Goal: Task Accomplishment & Management: Manage account settings

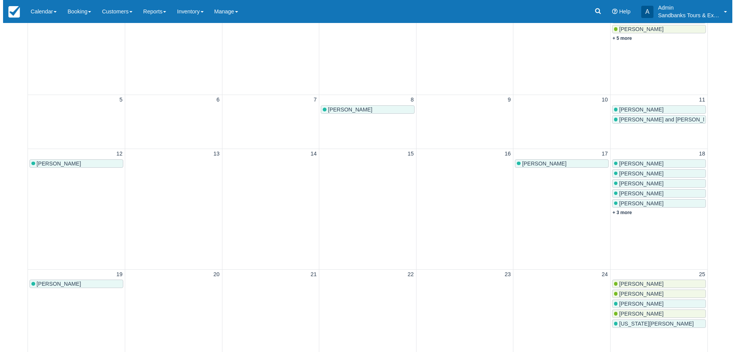
scroll to position [153, 0]
click at [621, 211] on link "+ 3 more" at bounding box center [620, 211] width 20 height 5
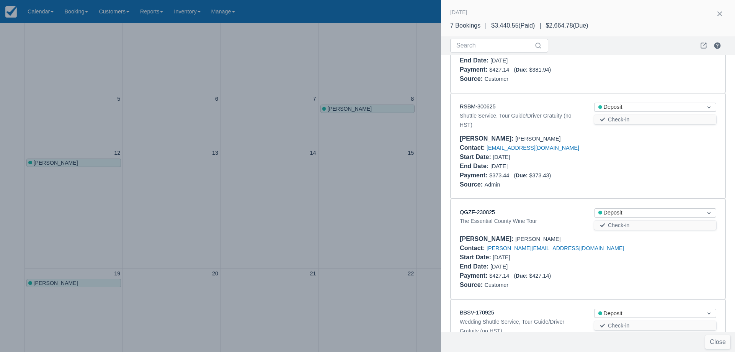
scroll to position [0, 0]
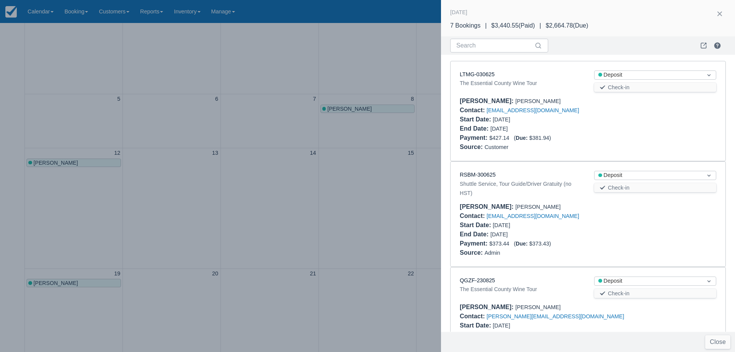
click at [332, 178] on div at bounding box center [367, 176] width 735 height 352
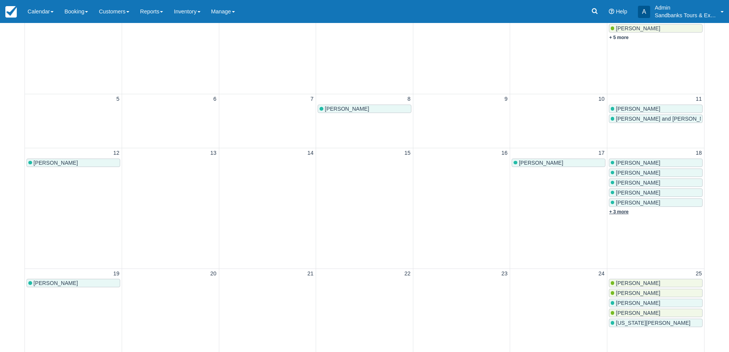
click at [611, 211] on link "+ 3 more" at bounding box center [620, 211] width 20 height 5
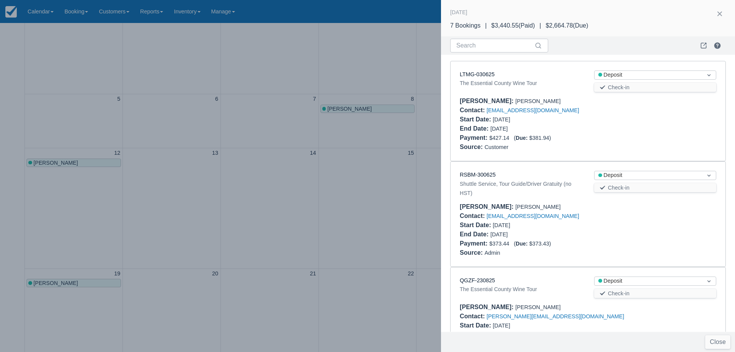
click at [231, 106] on div at bounding box center [367, 176] width 735 height 352
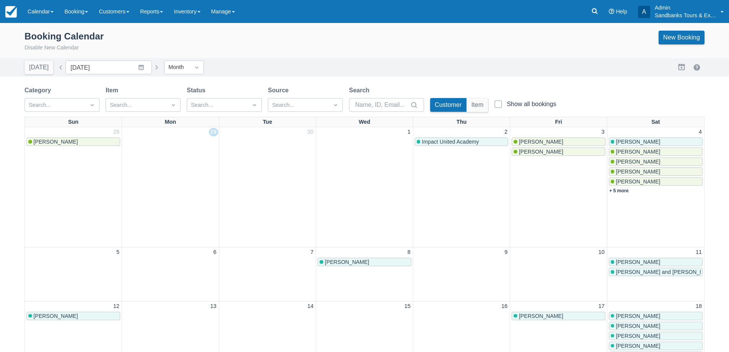
drag, startPoint x: 56, startPoint y: 70, endPoint x: 96, endPoint y: 56, distance: 42.4
click at [56, 70] on button "button" at bounding box center [60, 67] width 9 height 9
type input "September 2025"
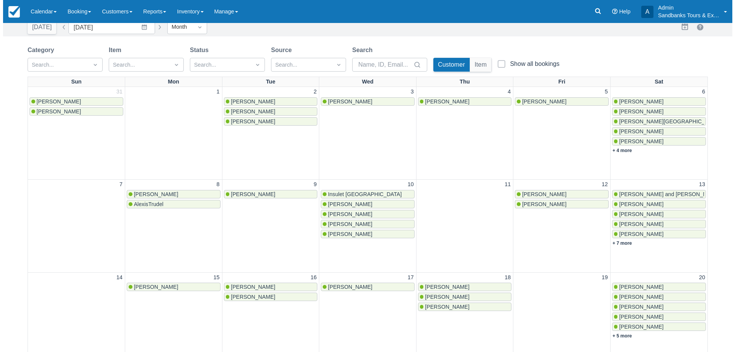
scroll to position [269, 0]
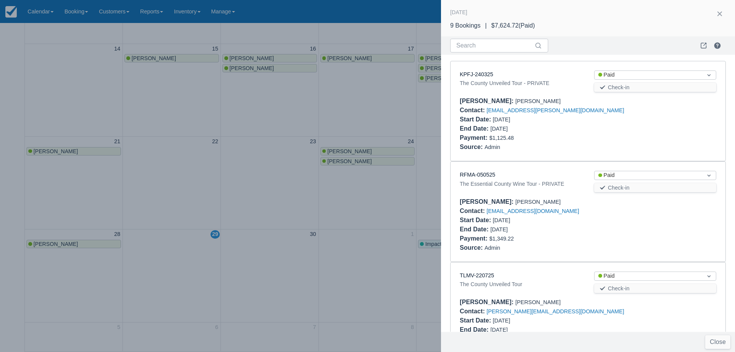
click at [623, 203] on div "Booker : Karen McFarlane" at bounding box center [588, 201] width 257 height 9
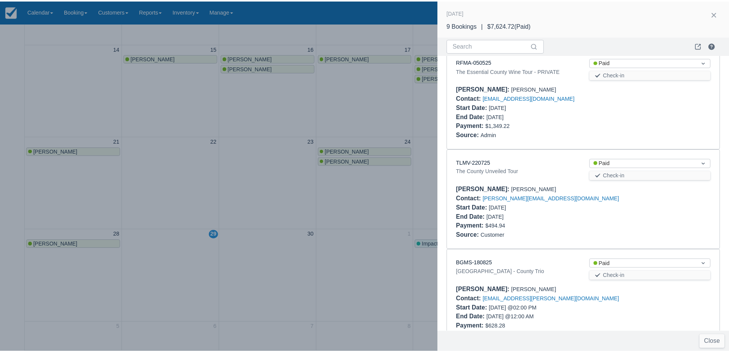
scroll to position [115, 0]
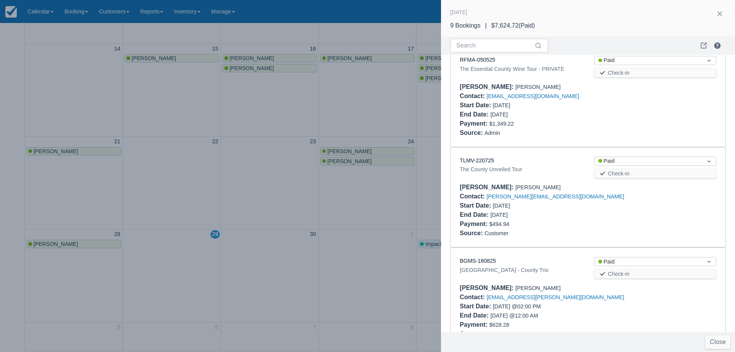
click at [408, 203] on div at bounding box center [367, 176] width 735 height 352
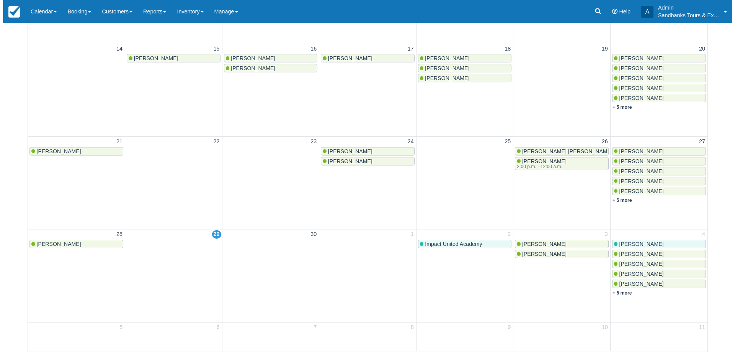
scroll to position [0, 0]
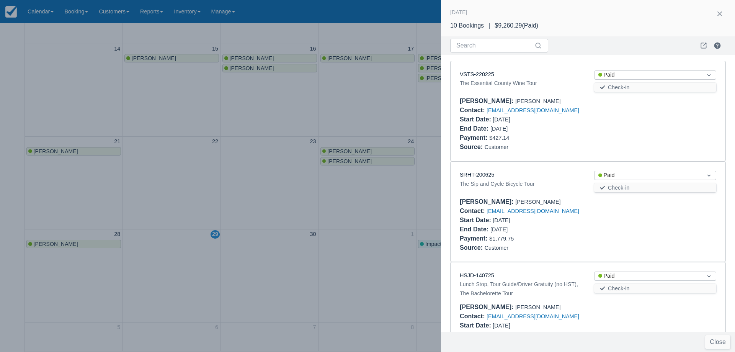
click at [391, 127] on div at bounding box center [367, 176] width 735 height 352
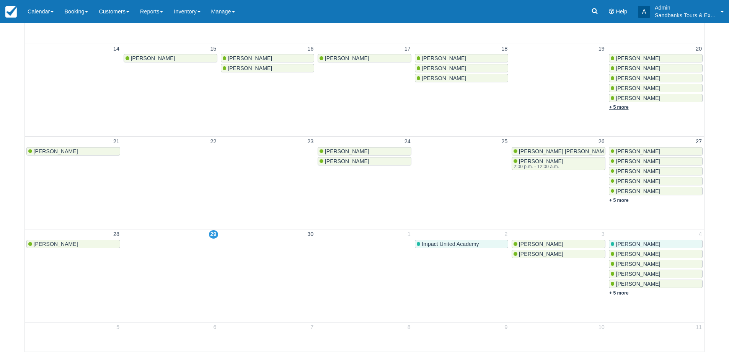
click at [621, 108] on link "+ 5 more" at bounding box center [620, 107] width 20 height 5
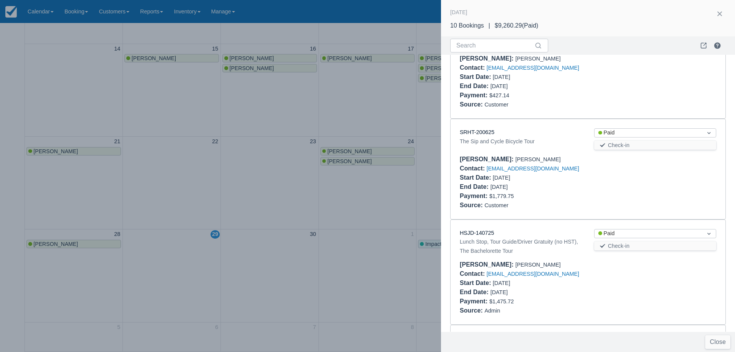
scroll to position [77, 0]
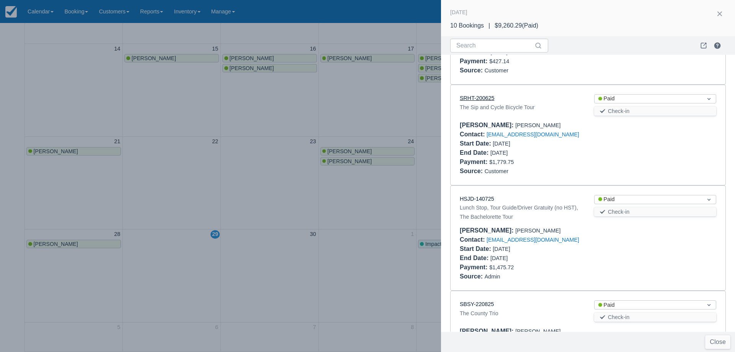
click at [476, 96] on link "SRHT-200625" at bounding box center [477, 98] width 34 height 6
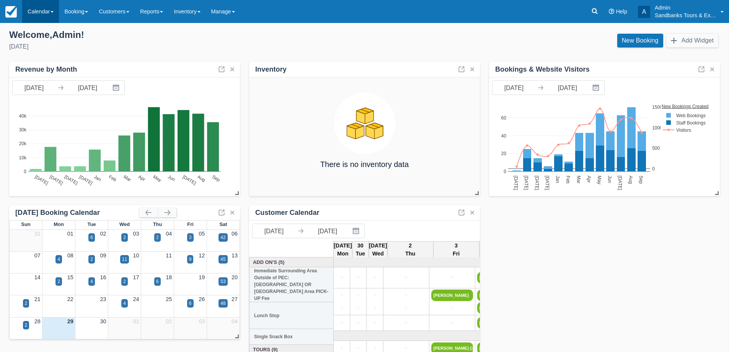
click at [39, 9] on link "Calendar" at bounding box center [40, 11] width 37 height 23
click at [44, 25] on link "Booking" at bounding box center [53, 33] width 61 height 16
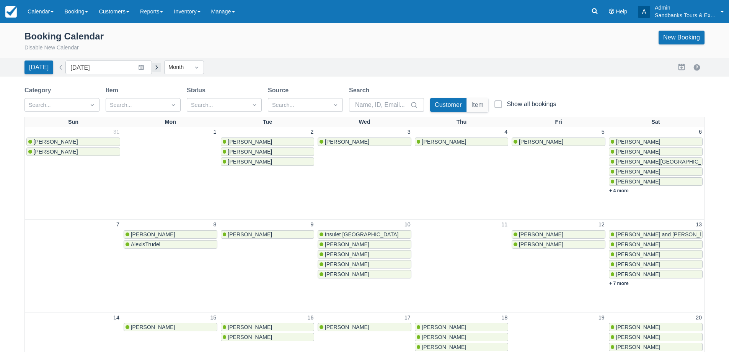
click at [155, 66] on button "button" at bounding box center [156, 67] width 9 height 9
type input "[DATE]"
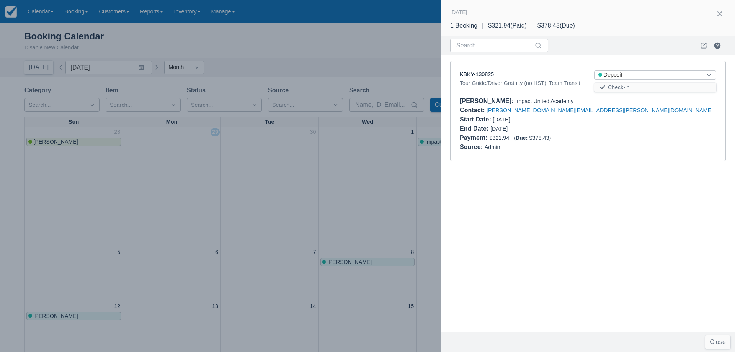
drag, startPoint x: 286, startPoint y: 180, endPoint x: 301, endPoint y: 180, distance: 14.9
click at [286, 180] on div at bounding box center [367, 176] width 735 height 352
click at [346, 206] on div at bounding box center [367, 176] width 735 height 352
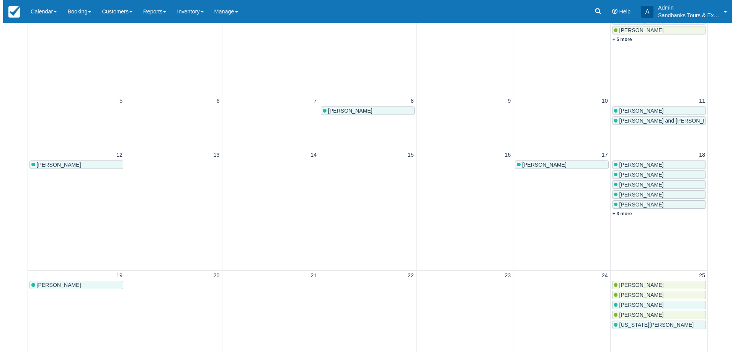
scroll to position [153, 0]
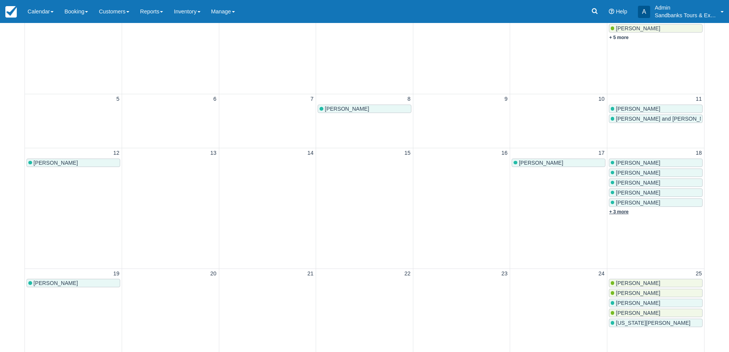
click at [624, 212] on link "+ 3 more" at bounding box center [620, 211] width 20 height 5
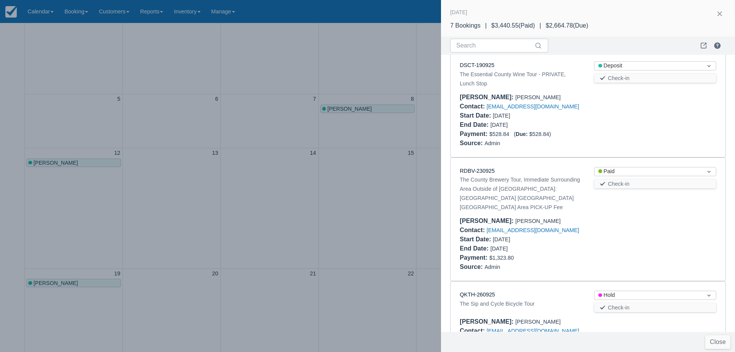
scroll to position [468, 0]
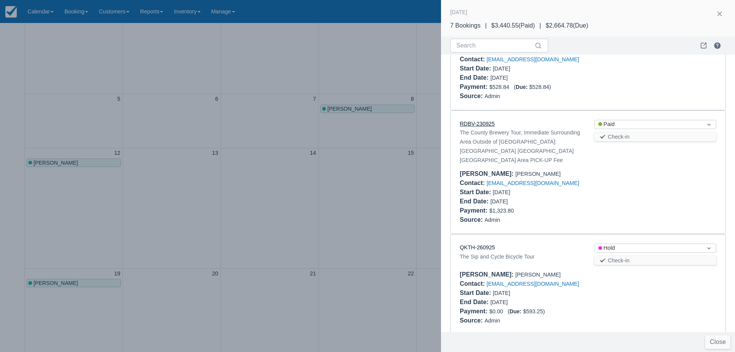
click at [492, 126] on link "RDBV-230925" at bounding box center [477, 124] width 35 height 6
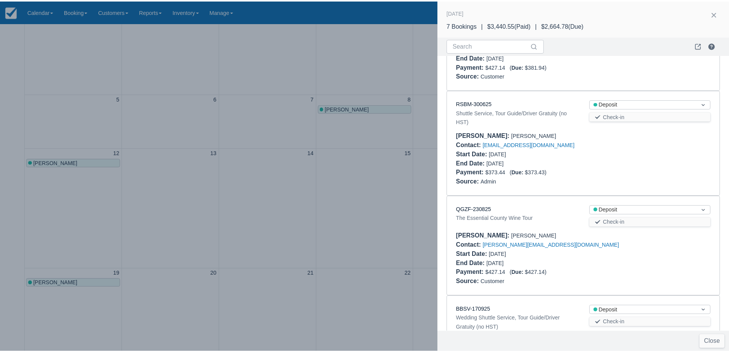
scroll to position [115, 0]
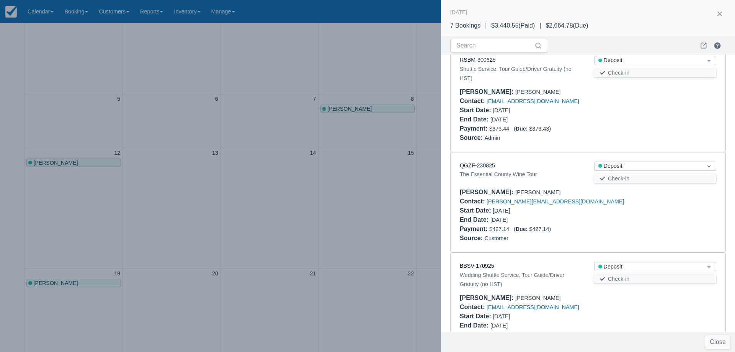
click at [241, 149] on div at bounding box center [367, 176] width 735 height 352
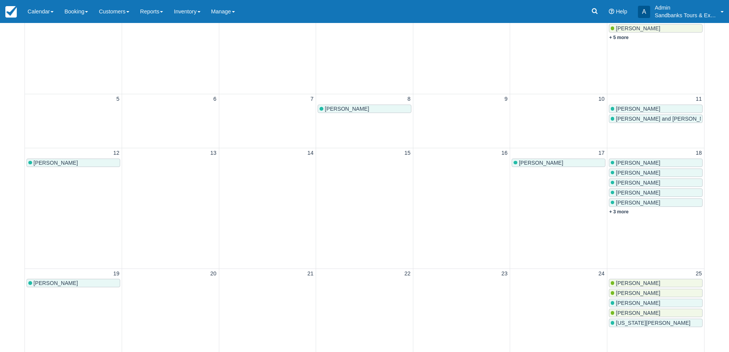
scroll to position [0, 0]
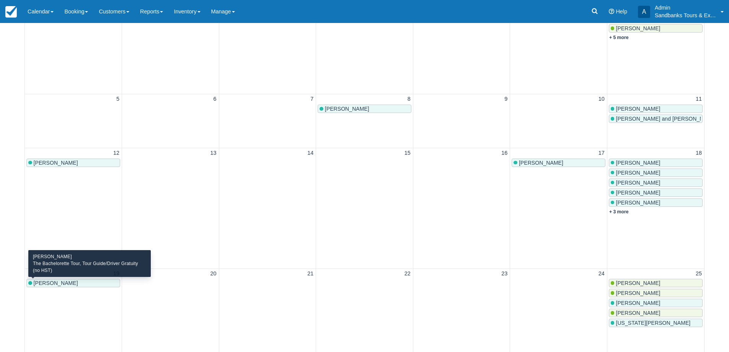
click at [56, 284] on span "Alison Mallis" at bounding box center [56, 283] width 44 height 6
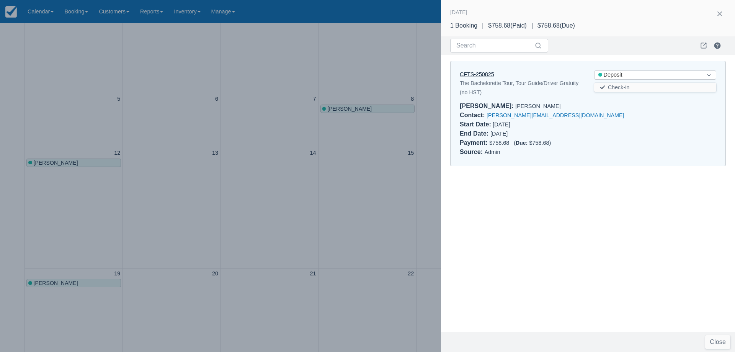
click at [485, 74] on link "CFTS-250825" at bounding box center [477, 74] width 34 height 6
click at [207, 155] on div at bounding box center [367, 176] width 735 height 352
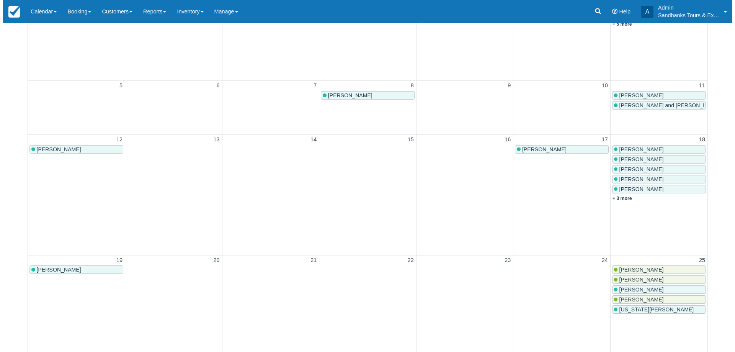
scroll to position [115, 0]
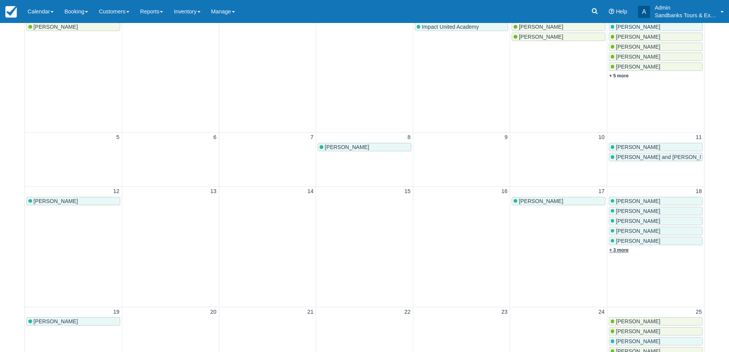
click at [623, 250] on link "+ 3 more" at bounding box center [620, 249] width 20 height 5
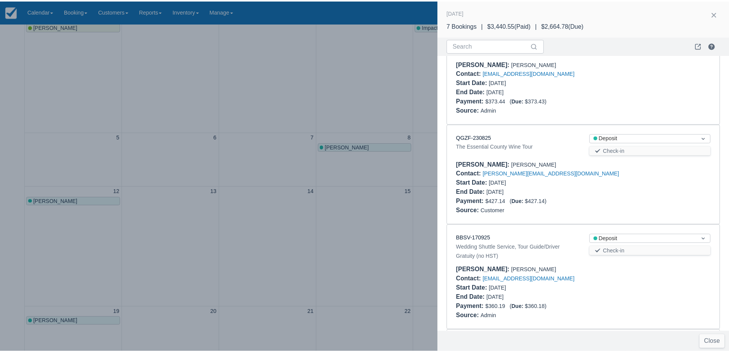
scroll to position [153, 0]
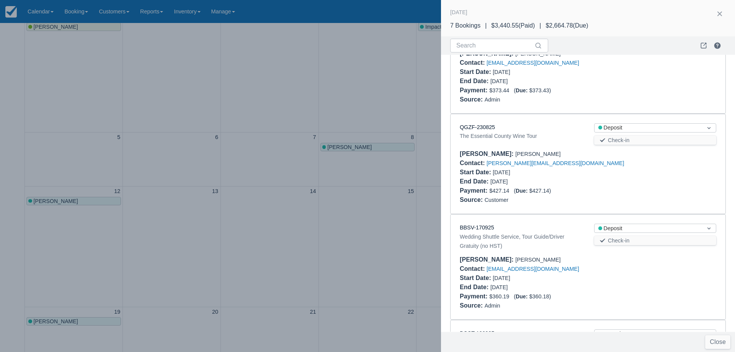
click at [318, 205] on div at bounding box center [367, 176] width 735 height 352
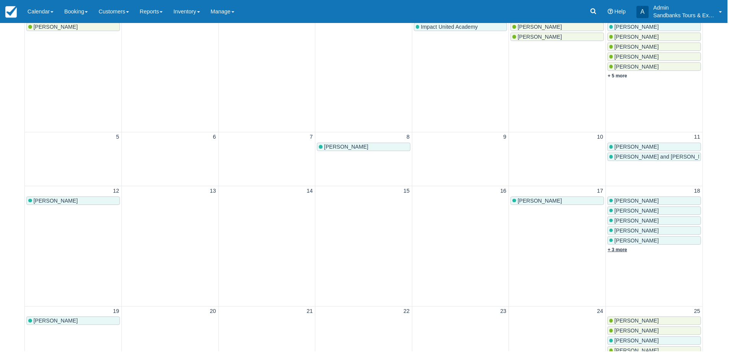
click at [623, 252] on link "+ 3 more" at bounding box center [620, 249] width 20 height 5
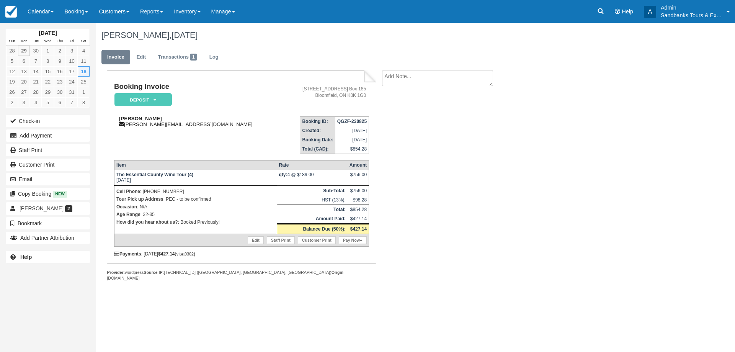
click at [162, 117] on div "[PERSON_NAME] [PERSON_NAME][EMAIL_ADDRESS][DOMAIN_NAME]" at bounding box center [199, 121] width 170 height 11
drag, startPoint x: 160, startPoint y: 118, endPoint x: 117, endPoint y: 119, distance: 43.3
click at [117, 119] on div "[PERSON_NAME] [PERSON_NAME][EMAIL_ADDRESS][DOMAIN_NAME]" at bounding box center [199, 121] width 170 height 11
copy strong "[PERSON_NAME]"
click at [608, 13] on link at bounding box center [601, 11] width 18 height 23
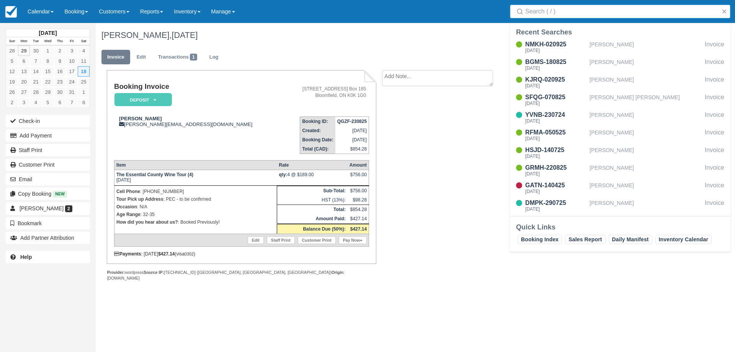
click at [556, 13] on input "Search" at bounding box center [621, 12] width 193 height 14
type input "[PERSON_NAME]"
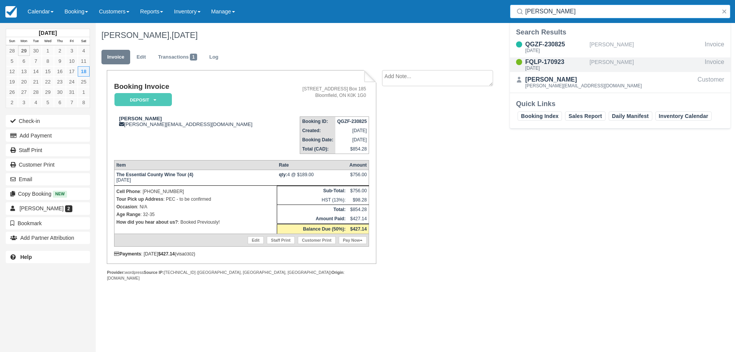
click at [576, 64] on div "FQLP-170923" at bounding box center [555, 61] width 61 height 9
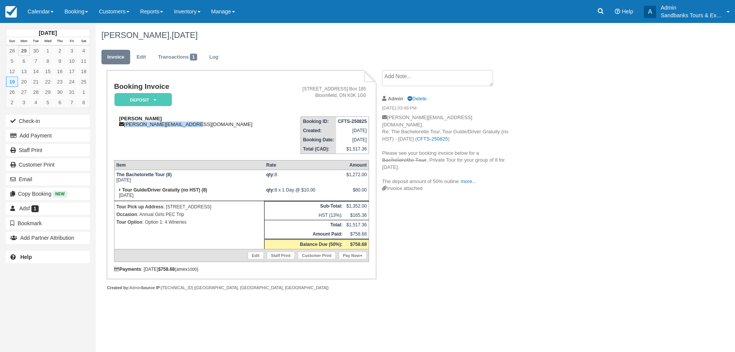
drag, startPoint x: 196, startPoint y: 124, endPoint x: 125, endPoint y: 126, distance: 70.9
click at [125, 126] on div "[PERSON_NAME] [PERSON_NAME][EMAIL_ADDRESS][DOMAIN_NAME]" at bounding box center [199, 121] width 170 height 11
copy div "[PERSON_NAME][EMAIL_ADDRESS][DOMAIN_NAME]"
click at [230, 191] on td "Tour Guide/Driver Gratuity (no HST) (8) [DATE]" at bounding box center [189, 193] width 150 height 16
click at [170, 61] on link "Transactions 1" at bounding box center [177, 57] width 51 height 15
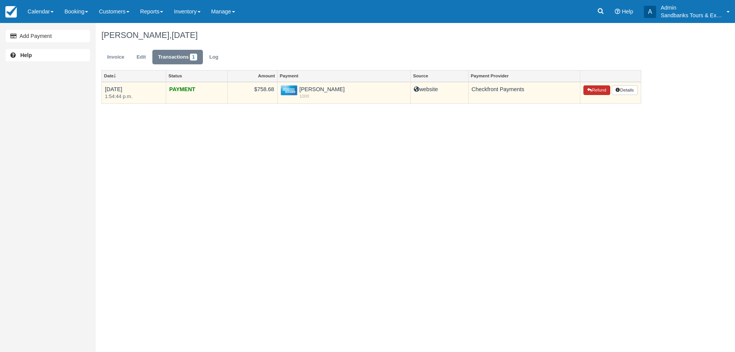
click at [595, 90] on button "Refund" at bounding box center [597, 90] width 27 height 10
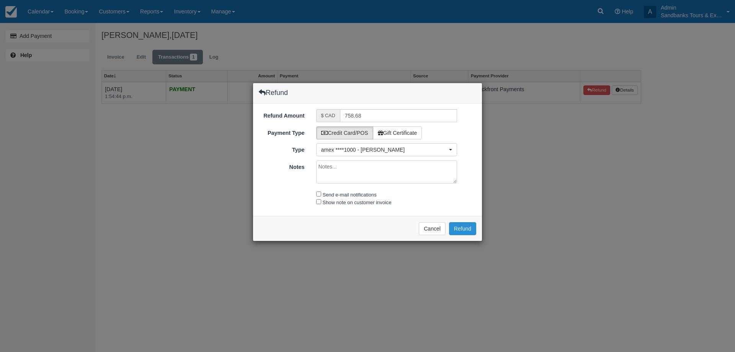
click at [472, 226] on button "Refund" at bounding box center [462, 228] width 27 height 13
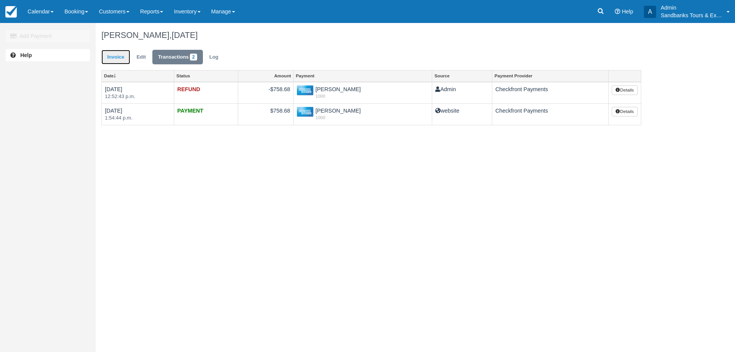
click at [119, 59] on link "Invoice" at bounding box center [115, 57] width 29 height 15
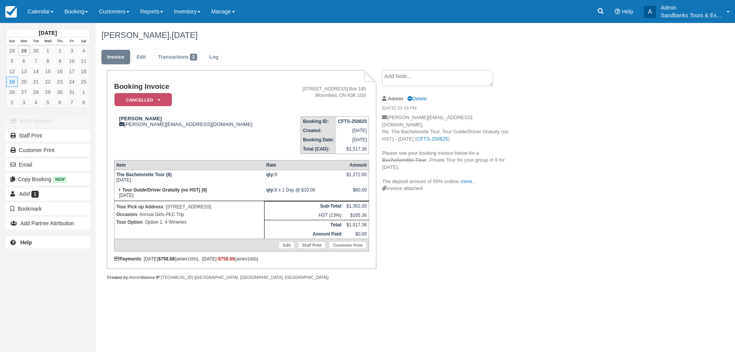
click at [435, 208] on div "Booking Invoice Cancelled   Pending Deposit Hold Deposit Paid Waiting BOOKED GI…" at bounding box center [306, 183] width 421 height 227
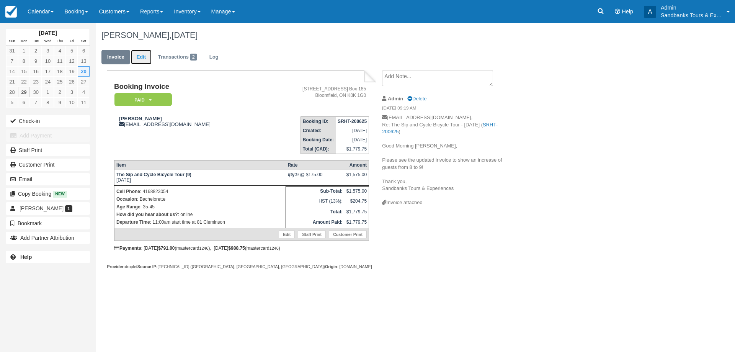
click at [141, 59] on link "Edit" at bounding box center [141, 57] width 21 height 15
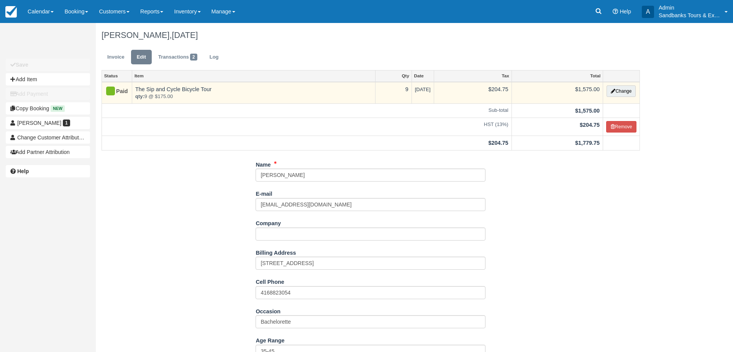
click at [616, 84] on td "Change" at bounding box center [621, 93] width 37 height 22
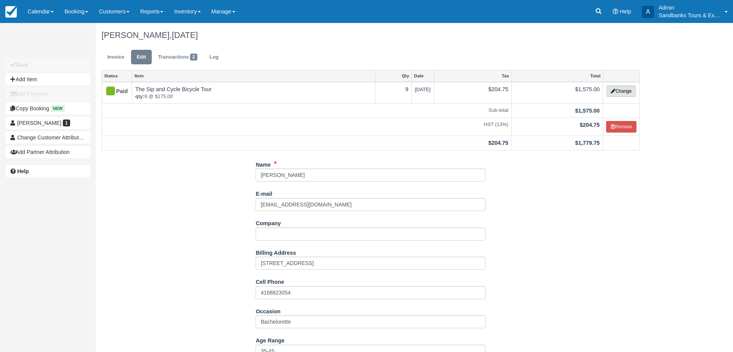
click at [615, 87] on button "Change" at bounding box center [620, 90] width 29 height 11
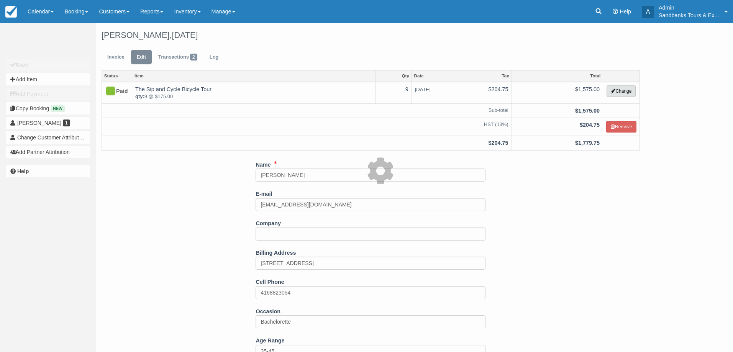
select select "40"
type input "1575.00"
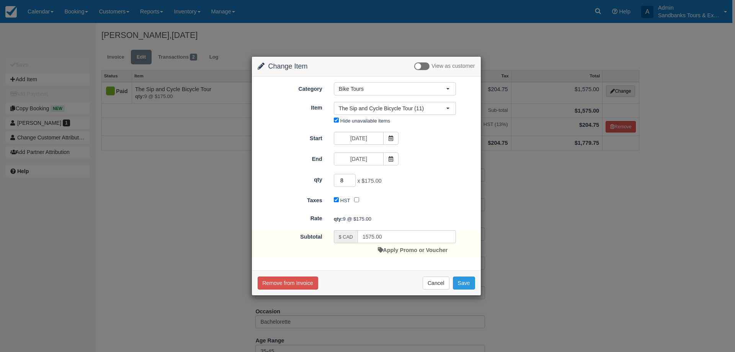
click at [352, 181] on input "8" at bounding box center [345, 180] width 22 height 13
type input "7"
click at [352, 181] on input "7" at bounding box center [345, 180] width 22 height 13
type input "1225.00"
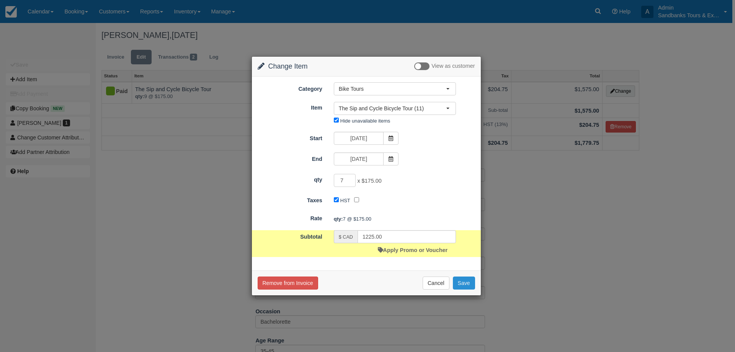
click at [466, 281] on button "Save" at bounding box center [464, 282] width 22 height 13
checkbox input "false"
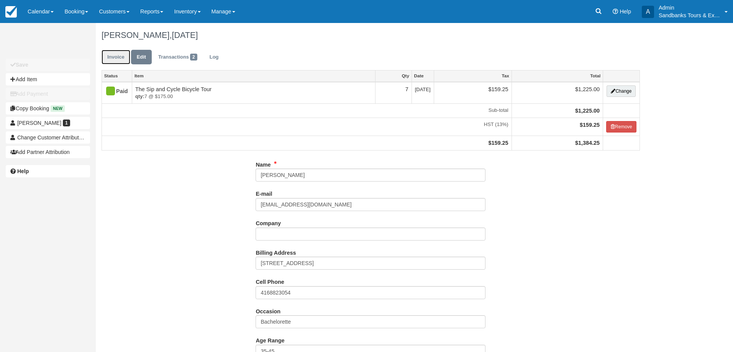
click at [123, 53] on link "Invoice" at bounding box center [115, 57] width 29 height 15
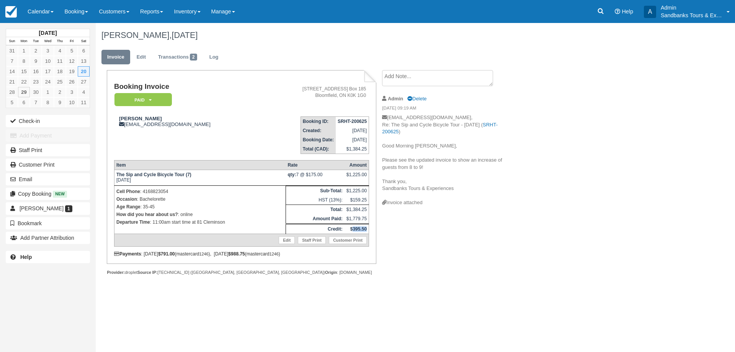
drag, startPoint x: 366, startPoint y: 229, endPoint x: 352, endPoint y: 227, distance: 14.6
click at [352, 227] on strong "$395.50" at bounding box center [358, 228] width 16 height 5
copy strong "395.50"
click at [172, 56] on link "Transactions 2" at bounding box center [177, 57] width 51 height 15
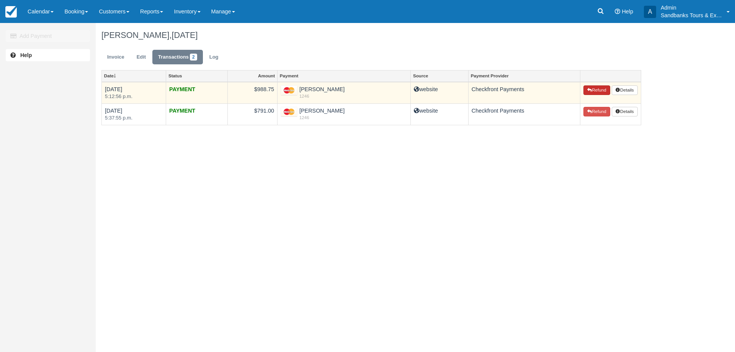
click at [590, 91] on button "Refund" at bounding box center [597, 90] width 27 height 10
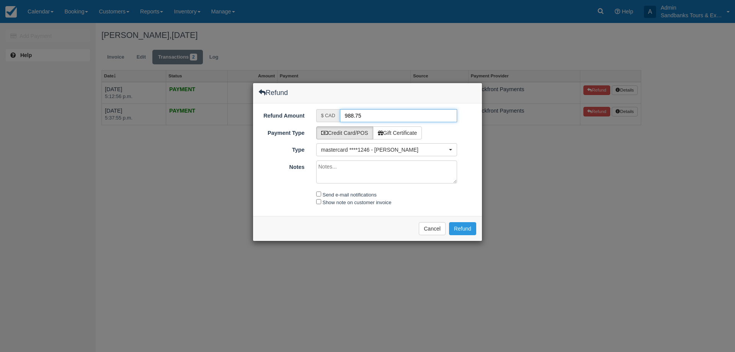
click at [372, 116] on input "988.75" at bounding box center [399, 115] width 118 height 13
paste input "395.50"
type input "395.50"
click at [466, 230] on button "Refund" at bounding box center [462, 228] width 27 height 13
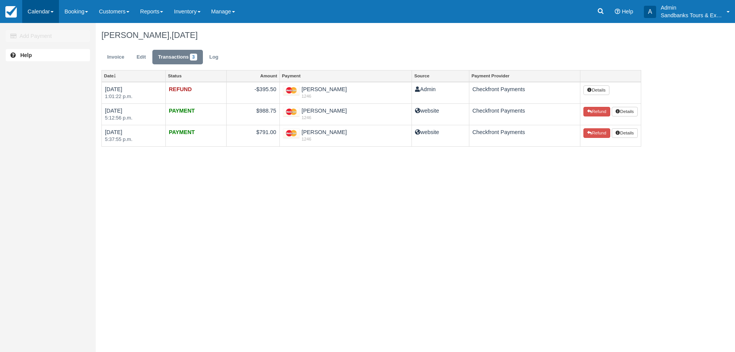
click at [43, 16] on link "Calendar" at bounding box center [40, 11] width 37 height 23
click at [43, 26] on link "Booking" at bounding box center [53, 33] width 61 height 16
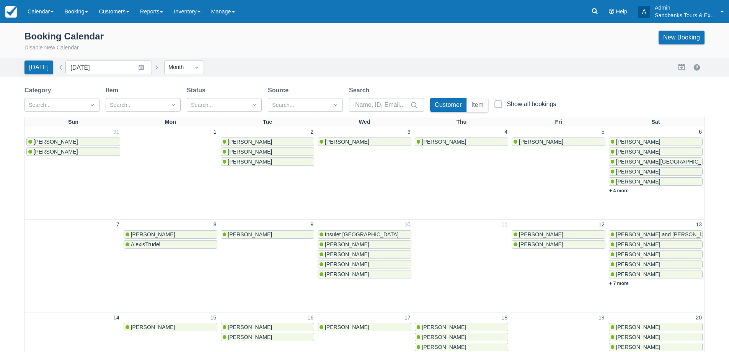
click at [154, 70] on button "button" at bounding box center [156, 67] width 9 height 9
type input "[DATE]"
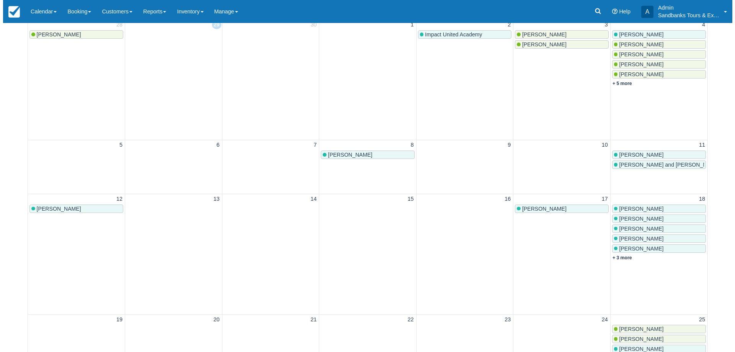
scroll to position [230, 0]
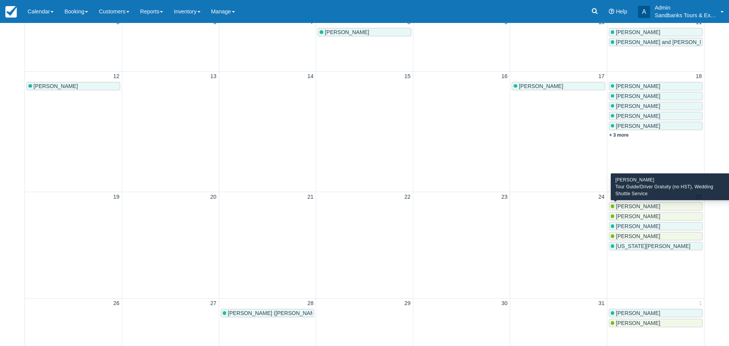
click at [646, 208] on div "Zoe Schafer" at bounding box center [656, 206] width 90 height 6
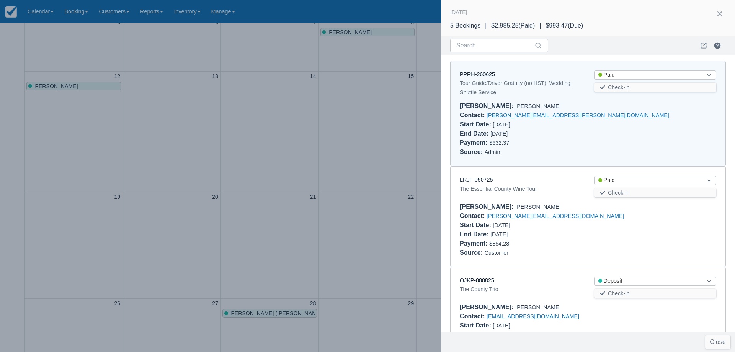
scroll to position [6, 0]
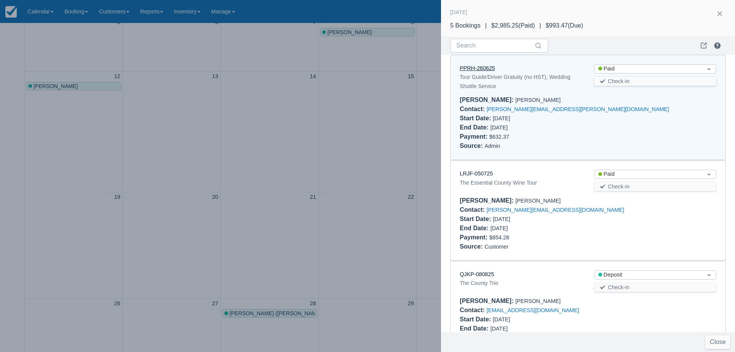
click at [468, 69] on link "PPRH-260625" at bounding box center [477, 68] width 35 height 6
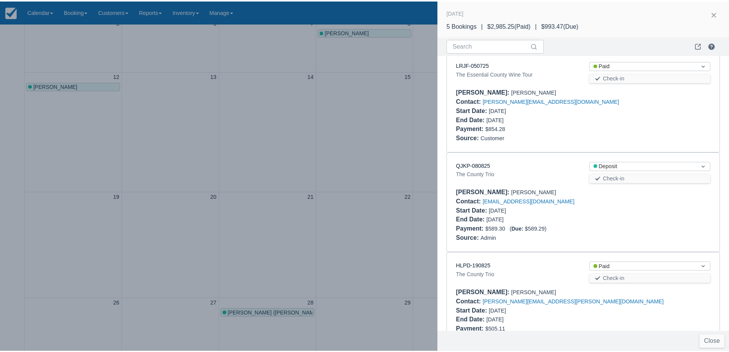
scroll to position [153, 0]
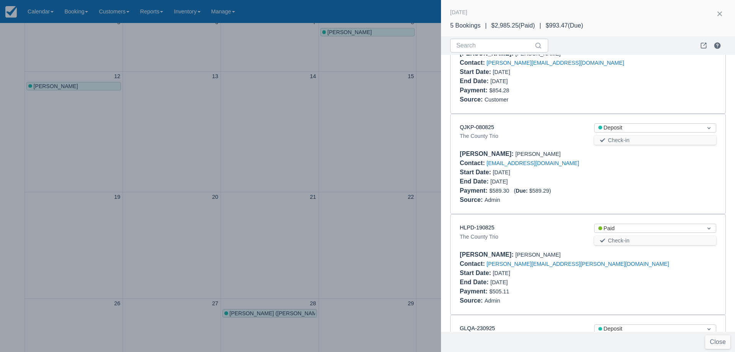
click at [241, 126] on div at bounding box center [367, 176] width 735 height 352
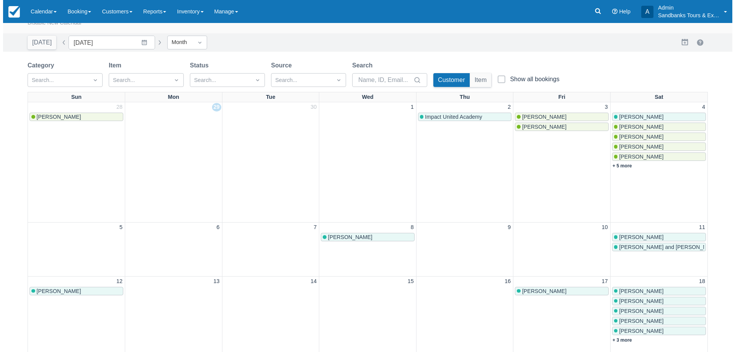
scroll to position [0, 0]
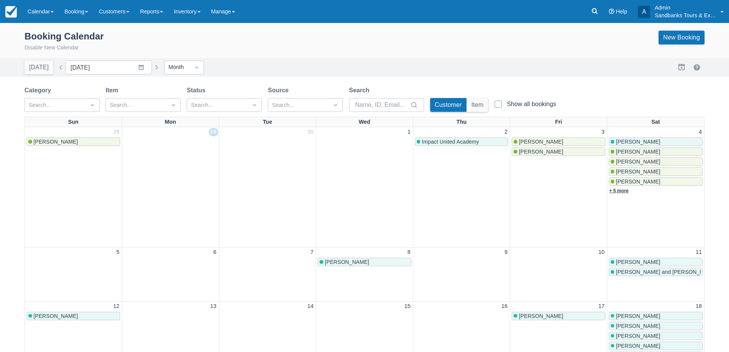
click at [624, 191] on link "+ 5 more" at bounding box center [620, 190] width 20 height 5
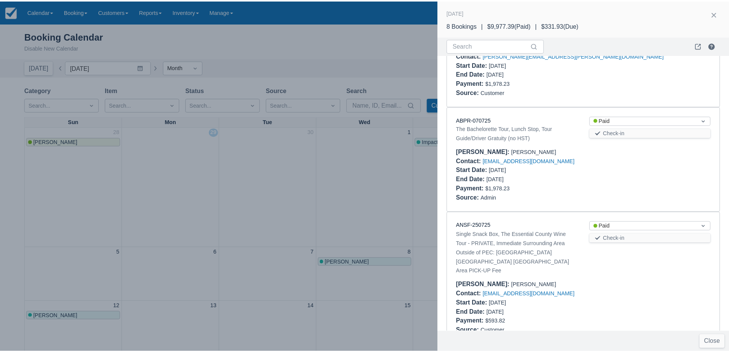
scroll to position [230, 0]
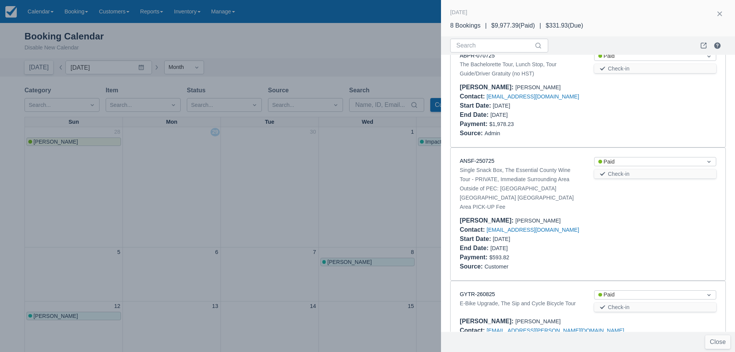
click at [263, 198] on div at bounding box center [367, 176] width 735 height 352
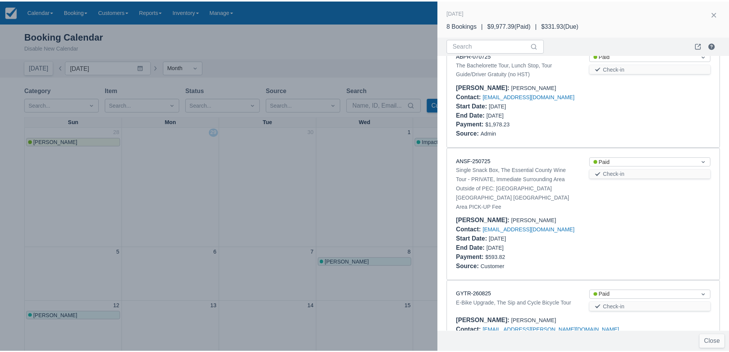
scroll to position [0, 0]
